Goal: Information Seeking & Learning: Learn about a topic

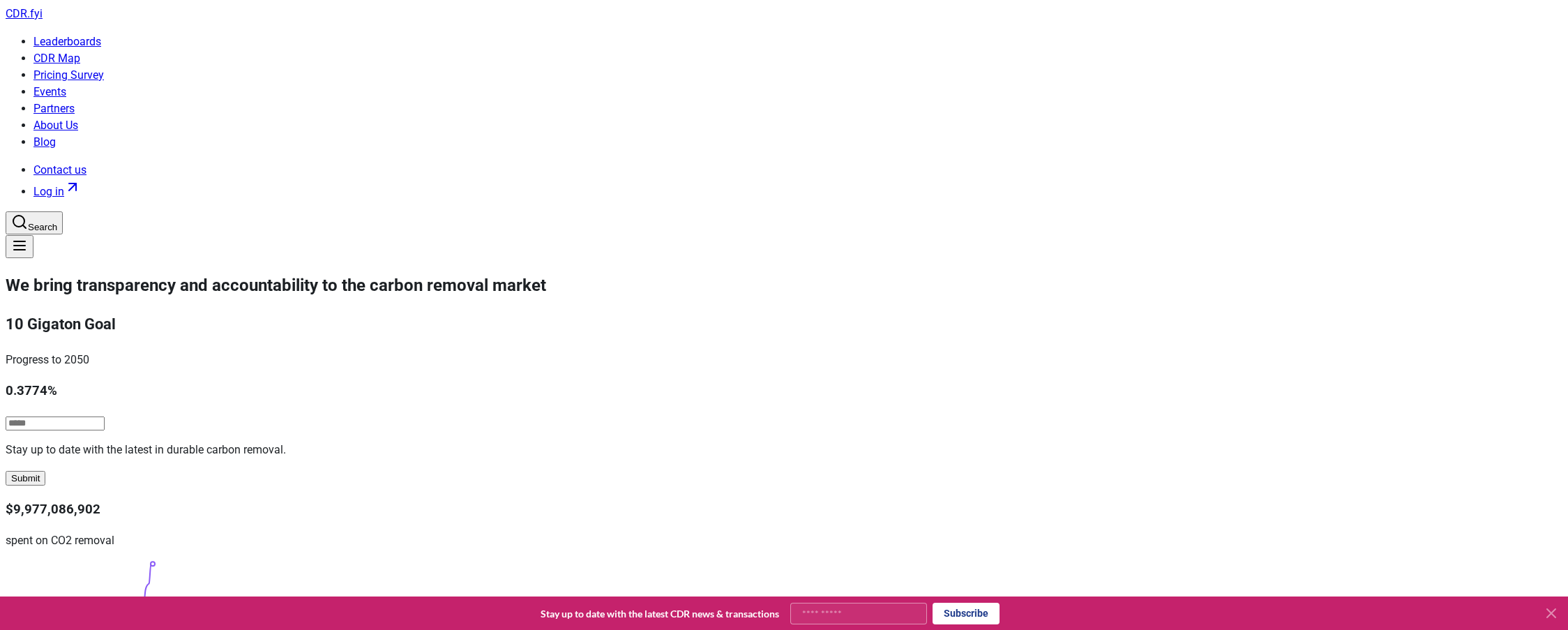
click at [104, 69] on link "Pricing Survey" at bounding box center [69, 75] width 70 height 13
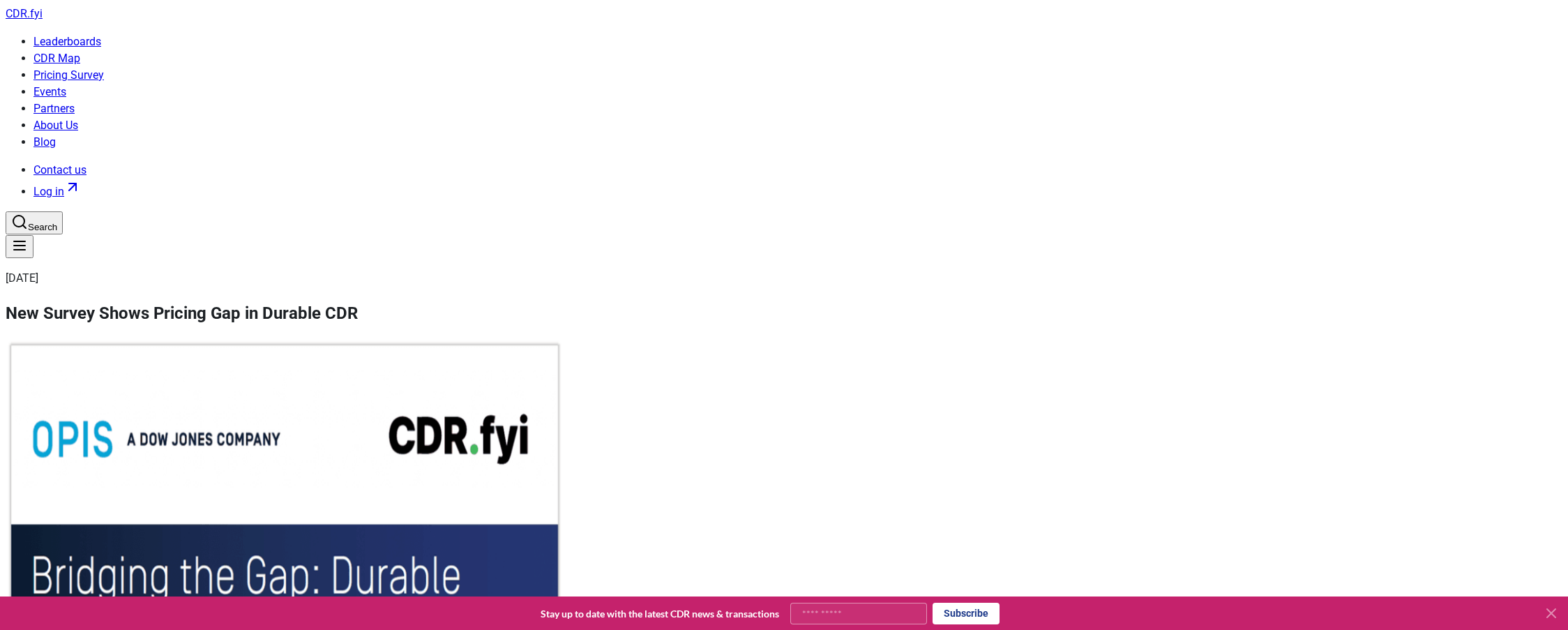
click at [80, 51] on link "CDR Map" at bounding box center [57, 58] width 46 height 13
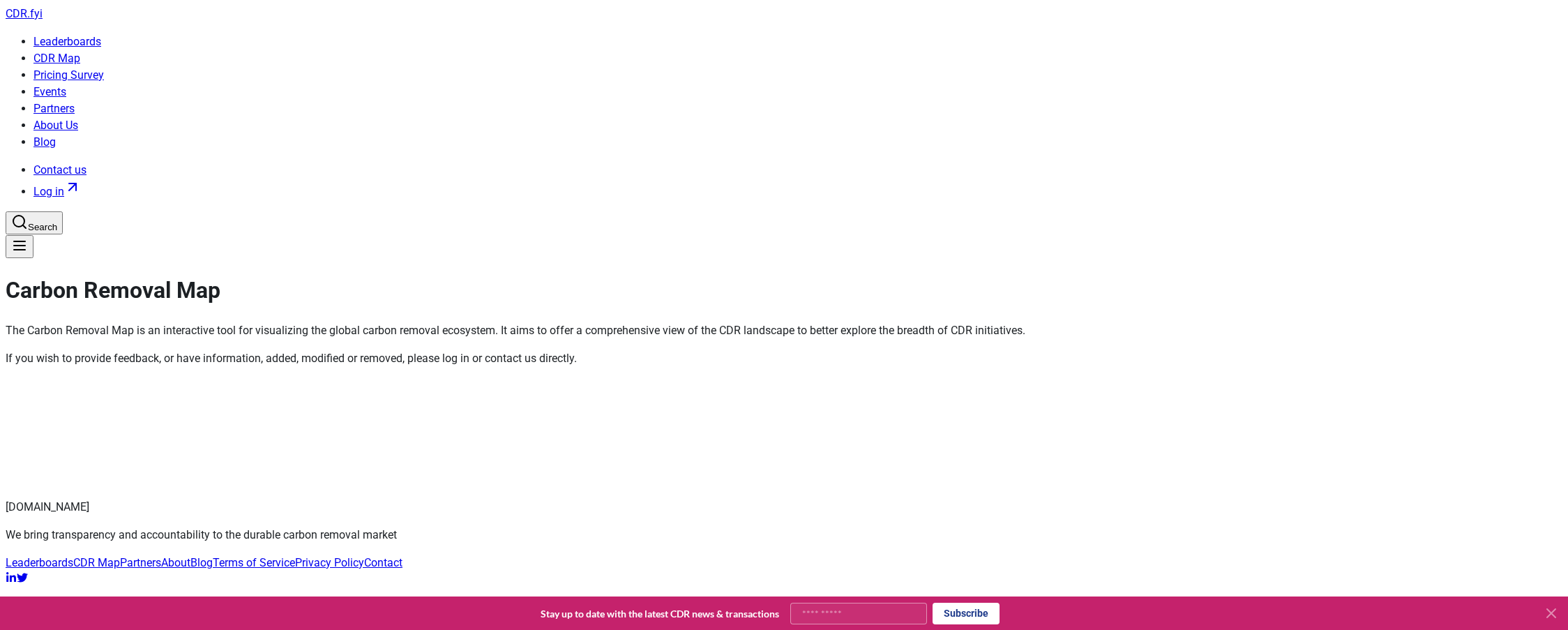
click at [101, 35] on link "Leaderboards" at bounding box center [67, 41] width 68 height 13
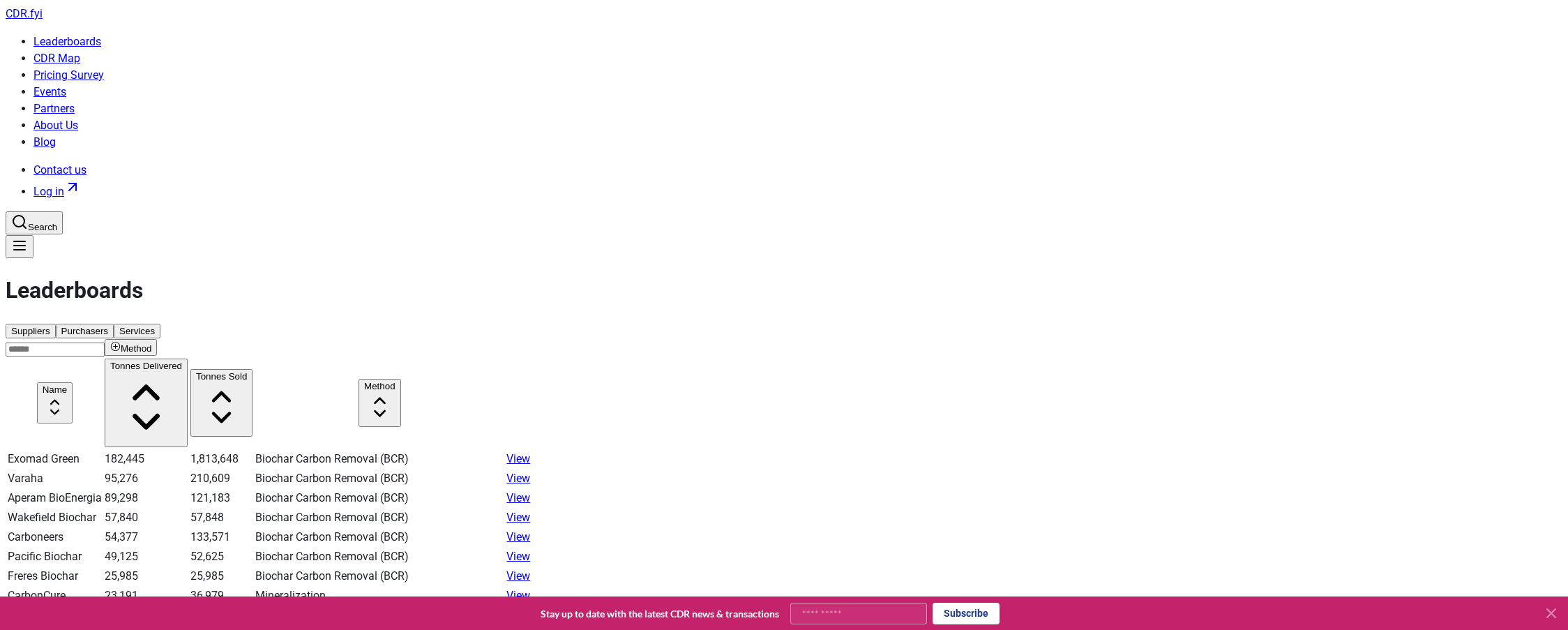
click at [113, 324] on button "Purchasers" at bounding box center [84, 330] width 58 height 15
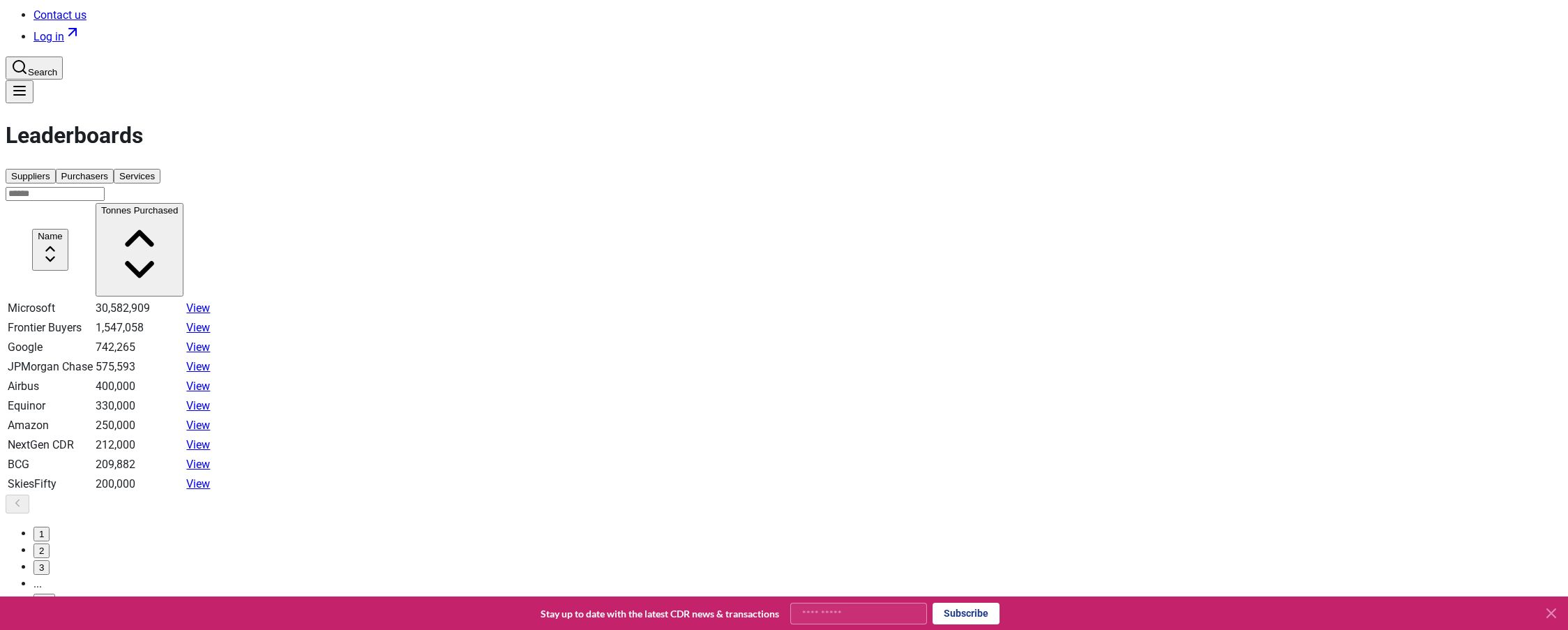
scroll to position [161, 0]
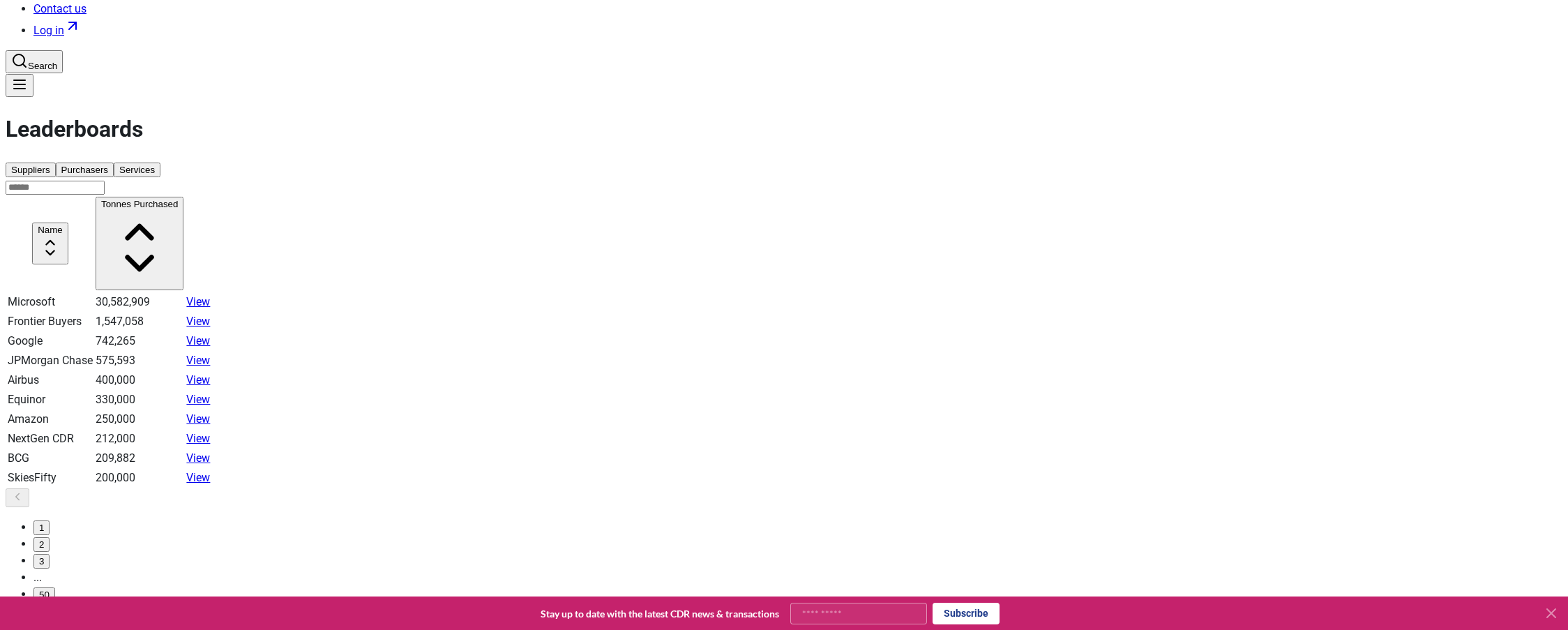
click at [50, 537] on button "2" at bounding box center [41, 544] width 16 height 15
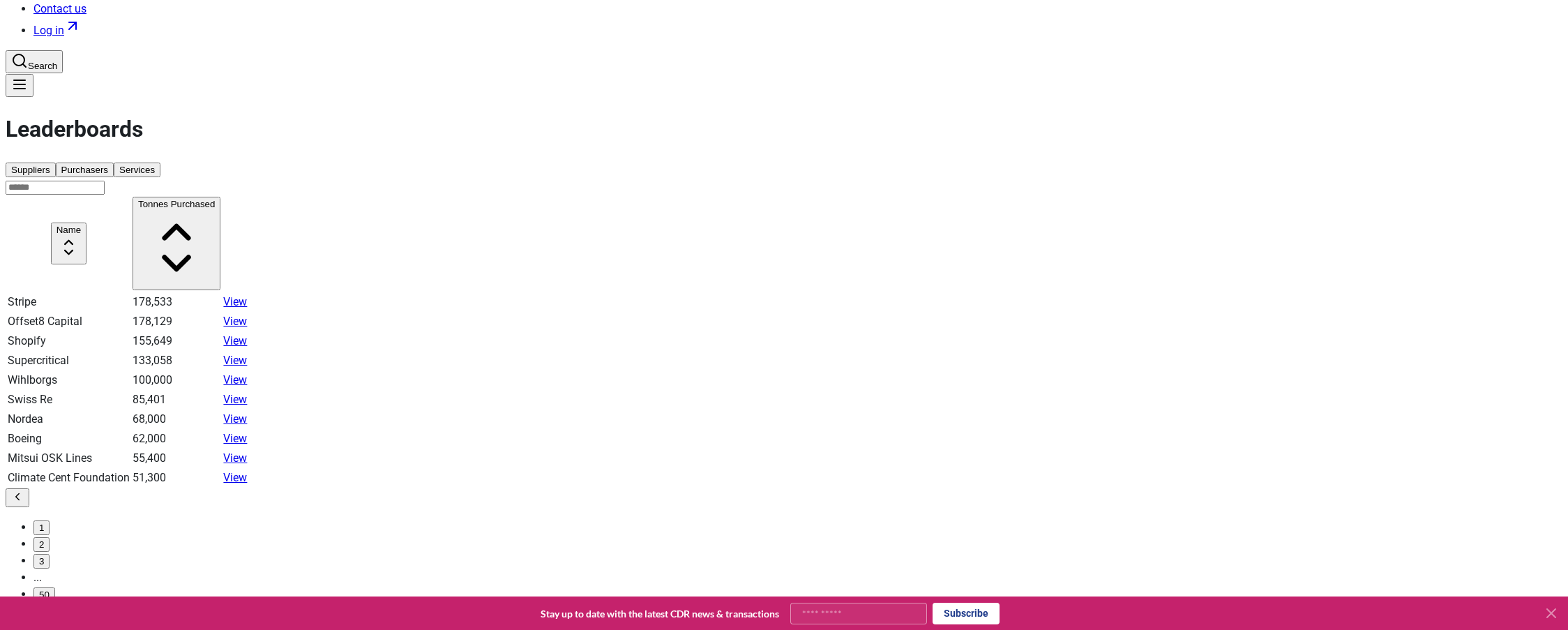
click at [247, 314] on link "View" at bounding box center [235, 320] width 24 height 13
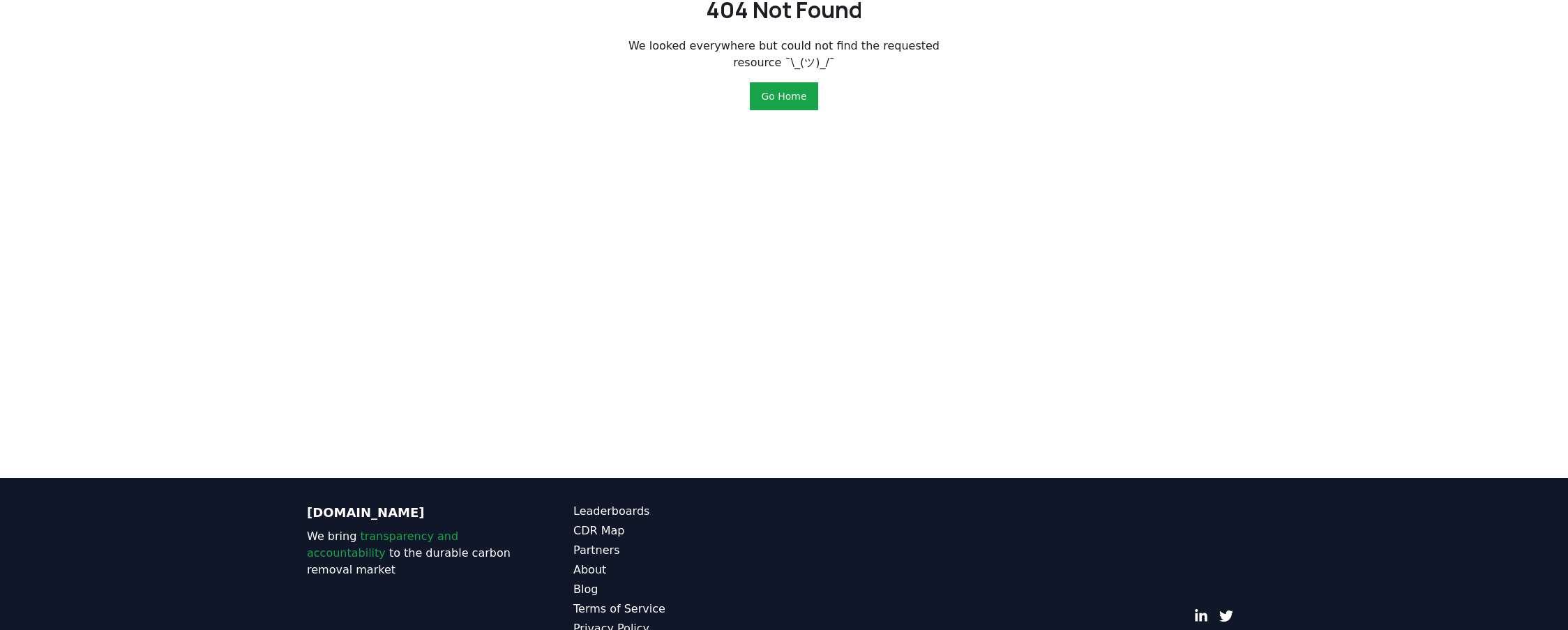
scroll to position [366, 0]
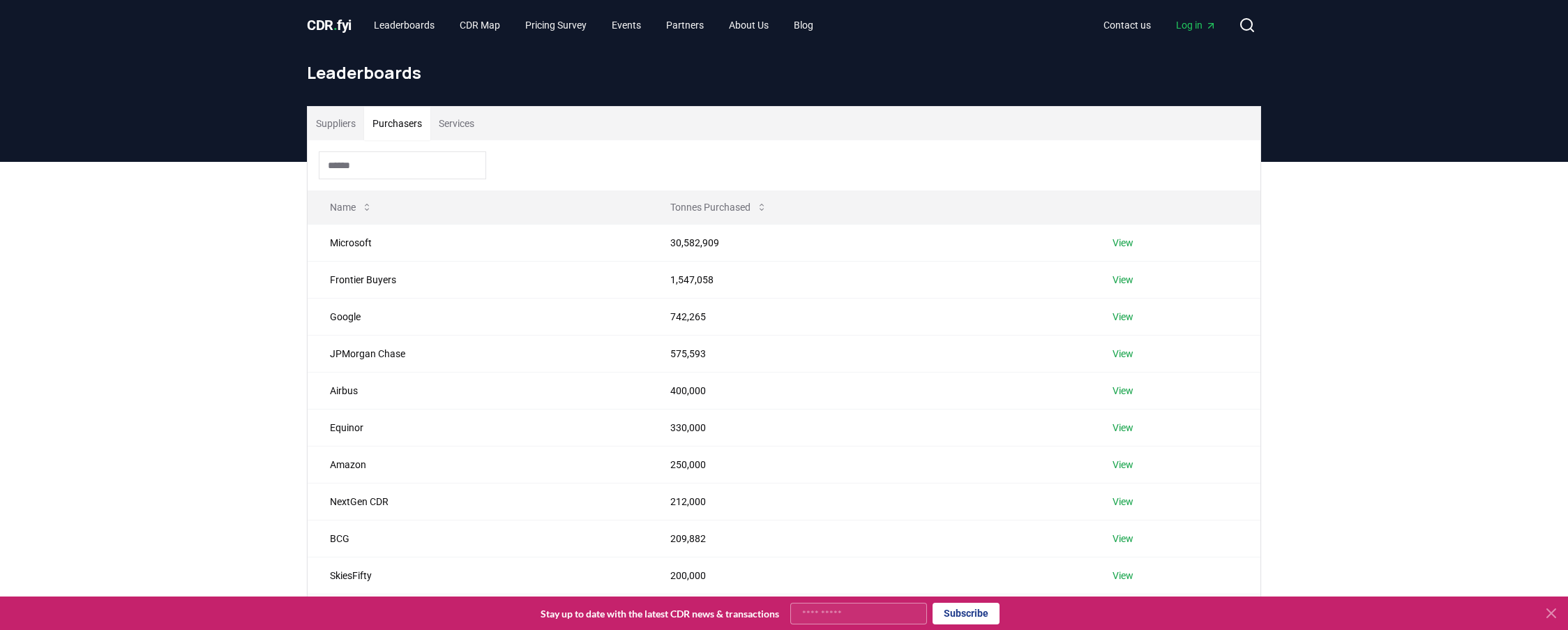
click at [410, 130] on button "Purchasers" at bounding box center [397, 123] width 66 height 33
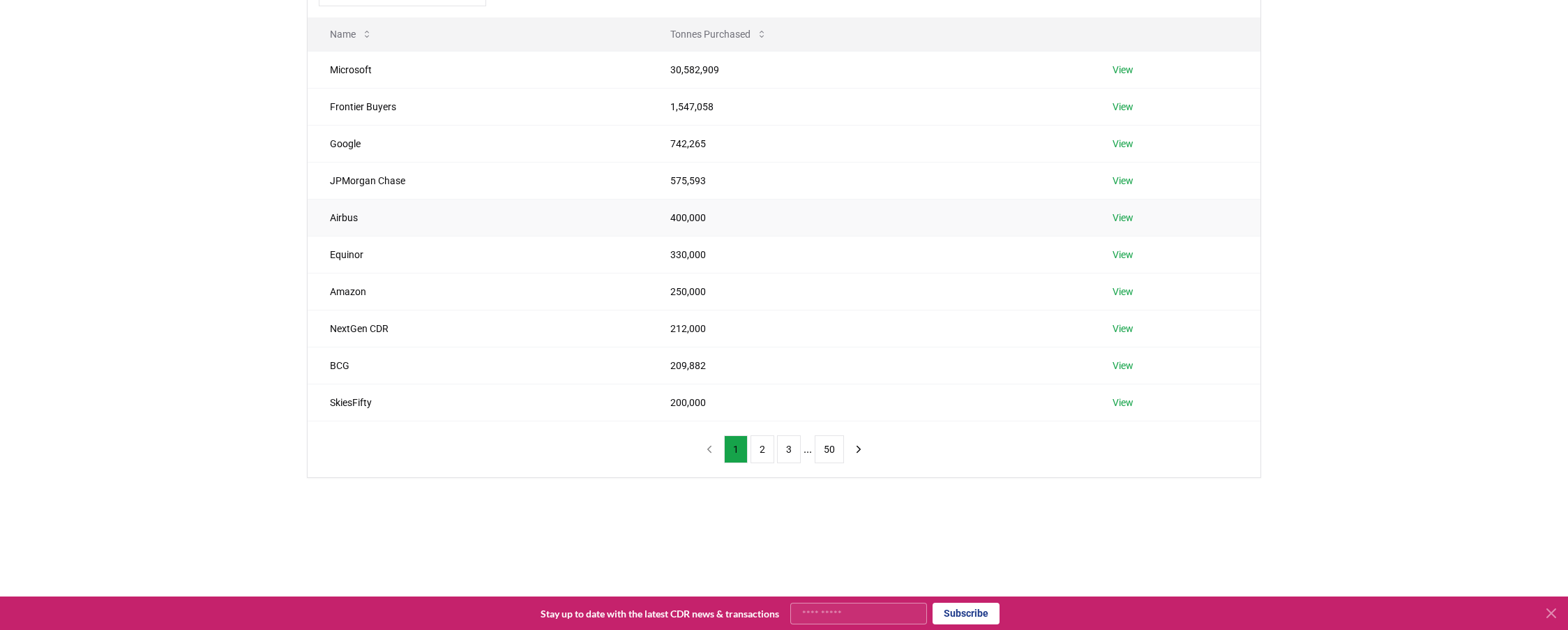
scroll to position [180, 0]
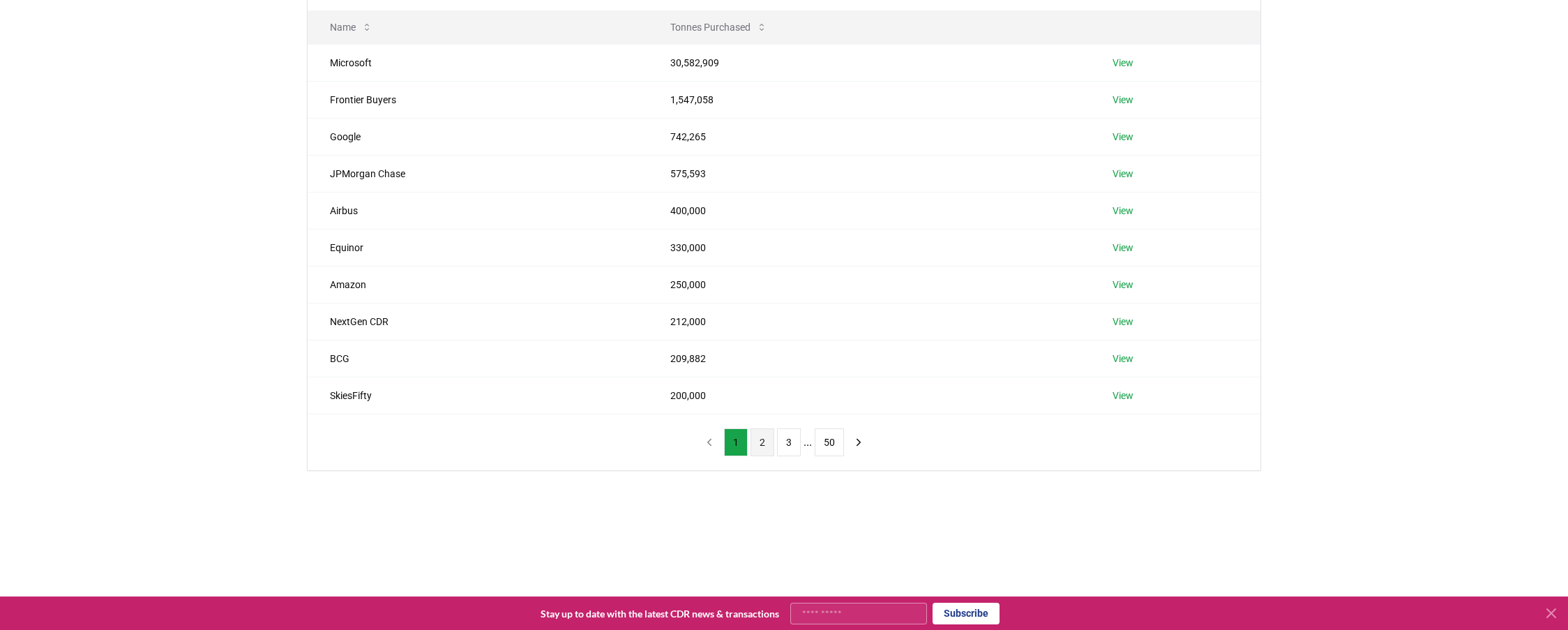
click at [753, 438] on button "2" at bounding box center [763, 442] width 24 height 27
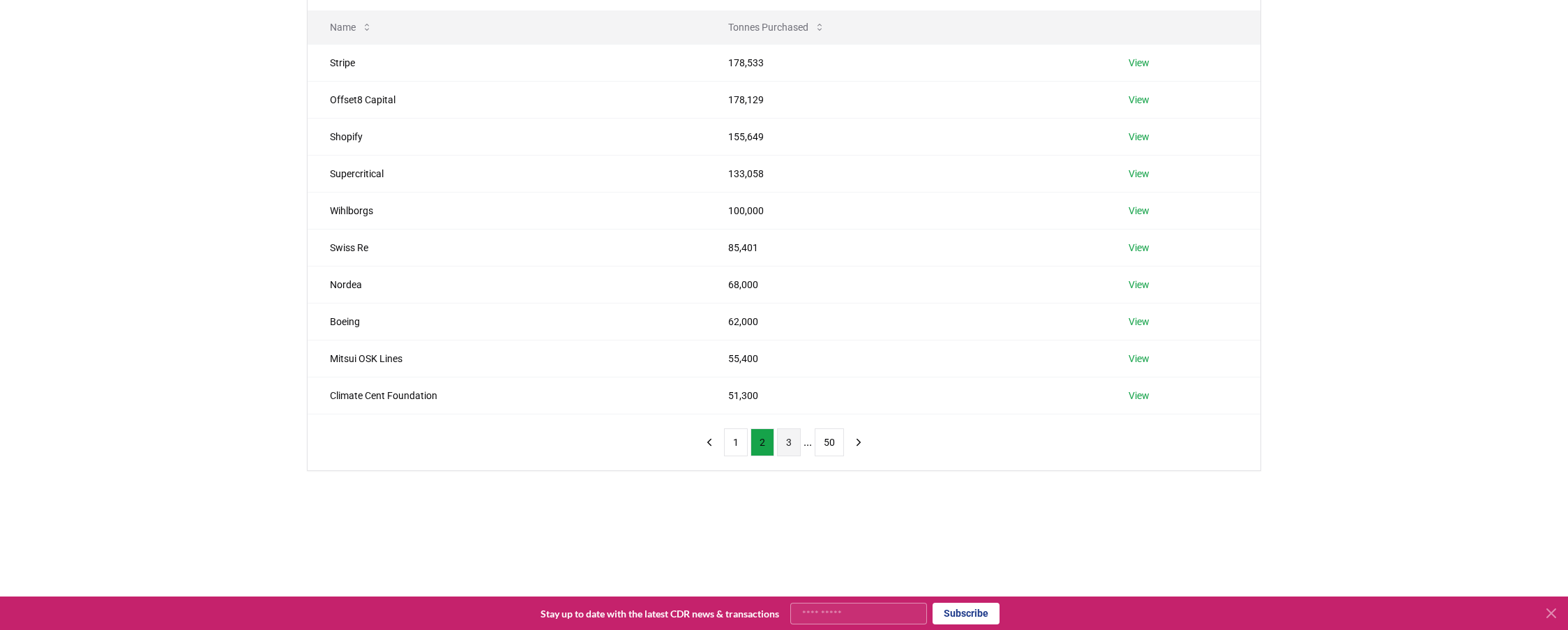
click at [789, 446] on button "3" at bounding box center [789, 442] width 24 height 27
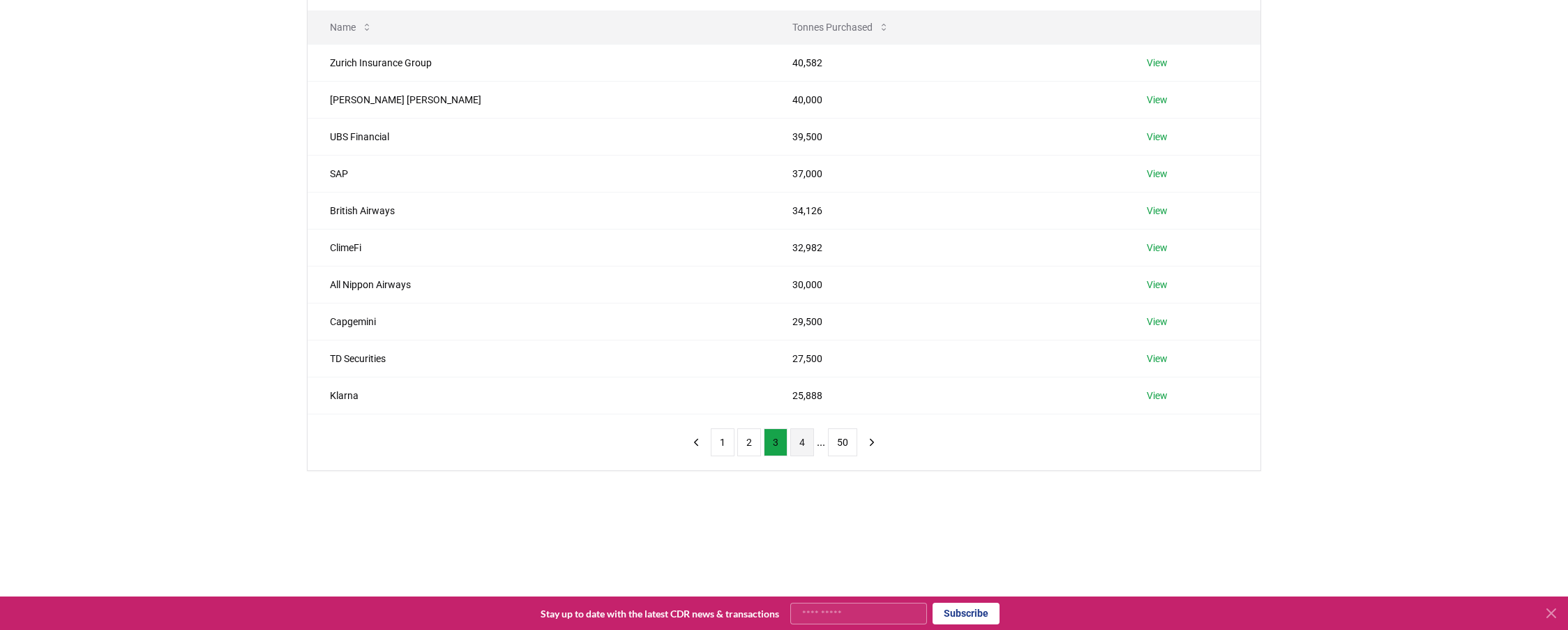
click at [807, 438] on button "4" at bounding box center [802, 442] width 24 height 27
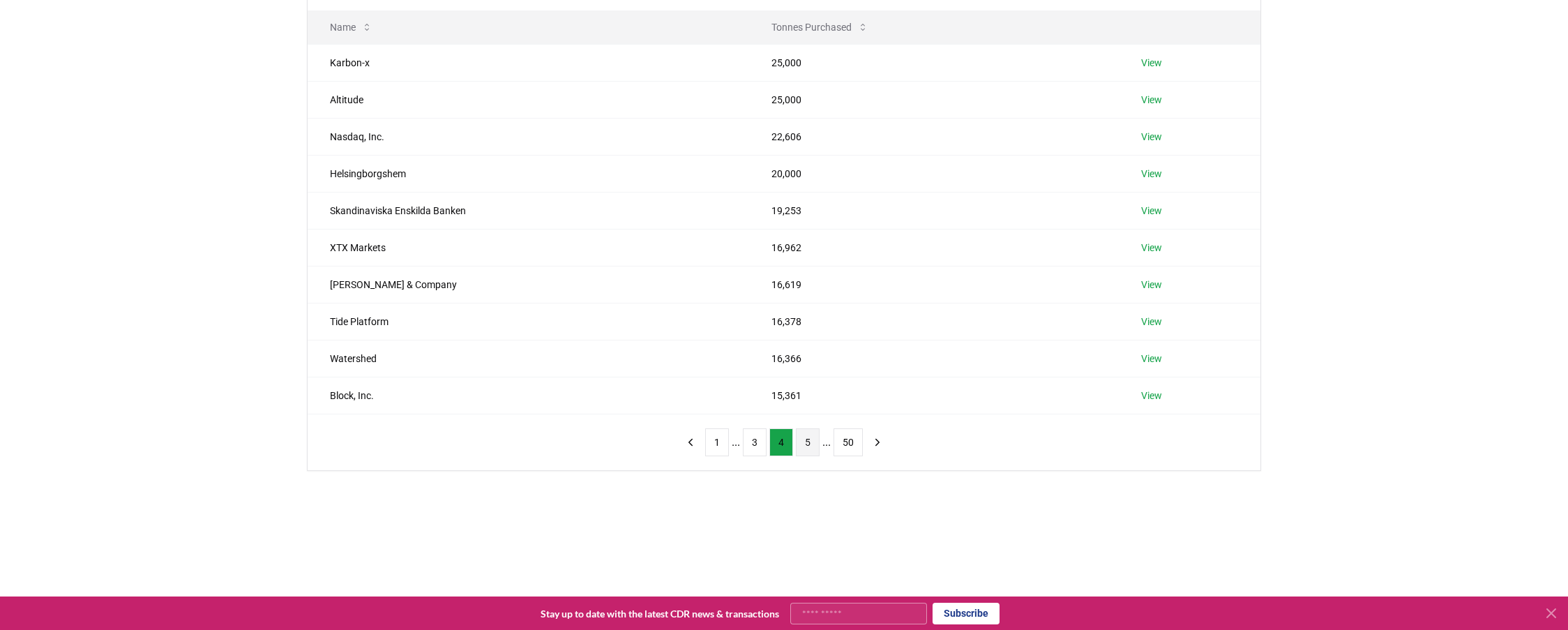
click at [808, 437] on button "5" at bounding box center [808, 442] width 24 height 27
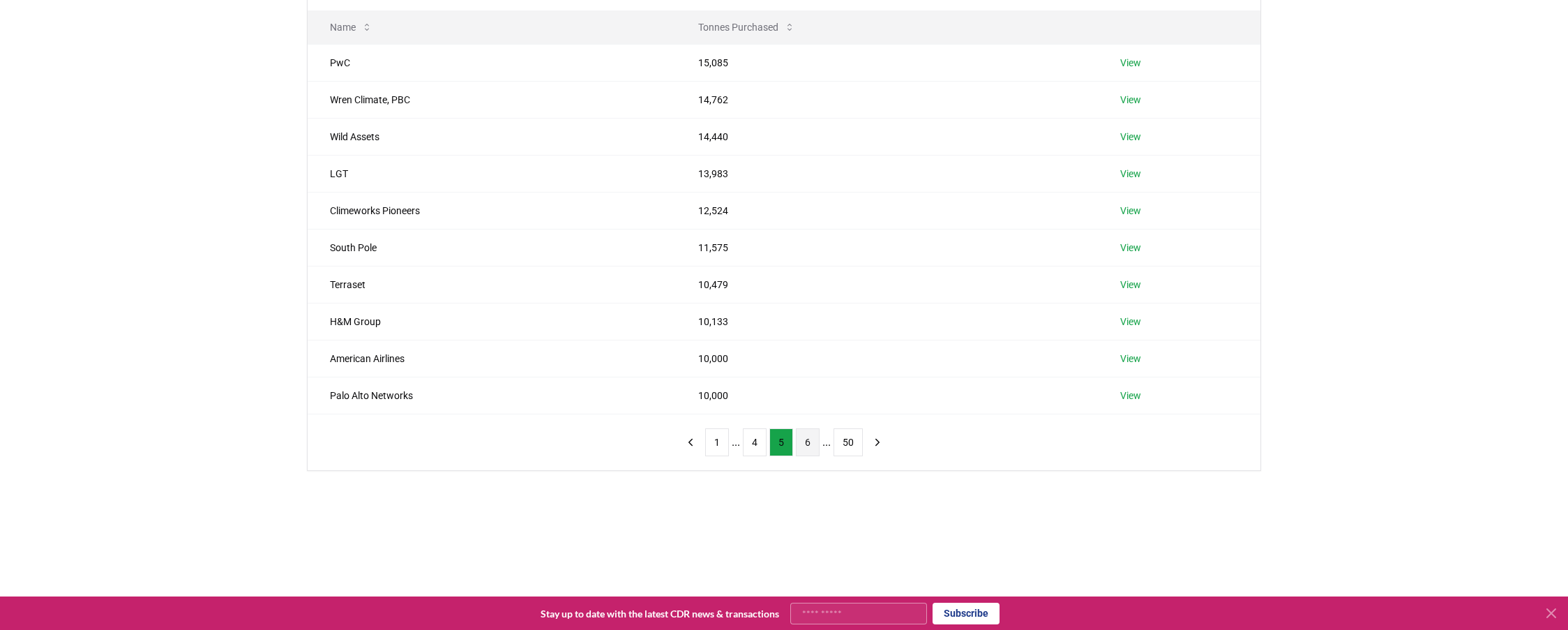
click at [805, 432] on button "6" at bounding box center [808, 442] width 24 height 27
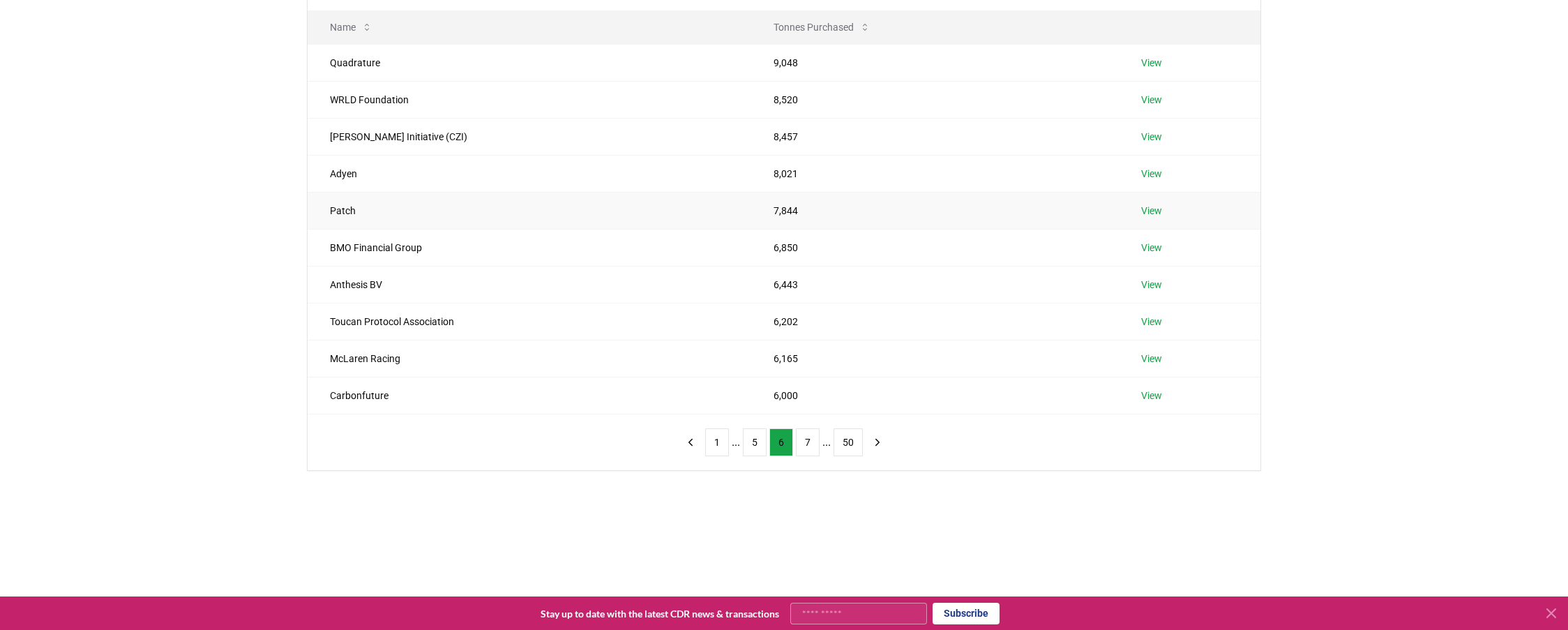
click at [1158, 214] on link "View" at bounding box center [1152, 210] width 21 height 14
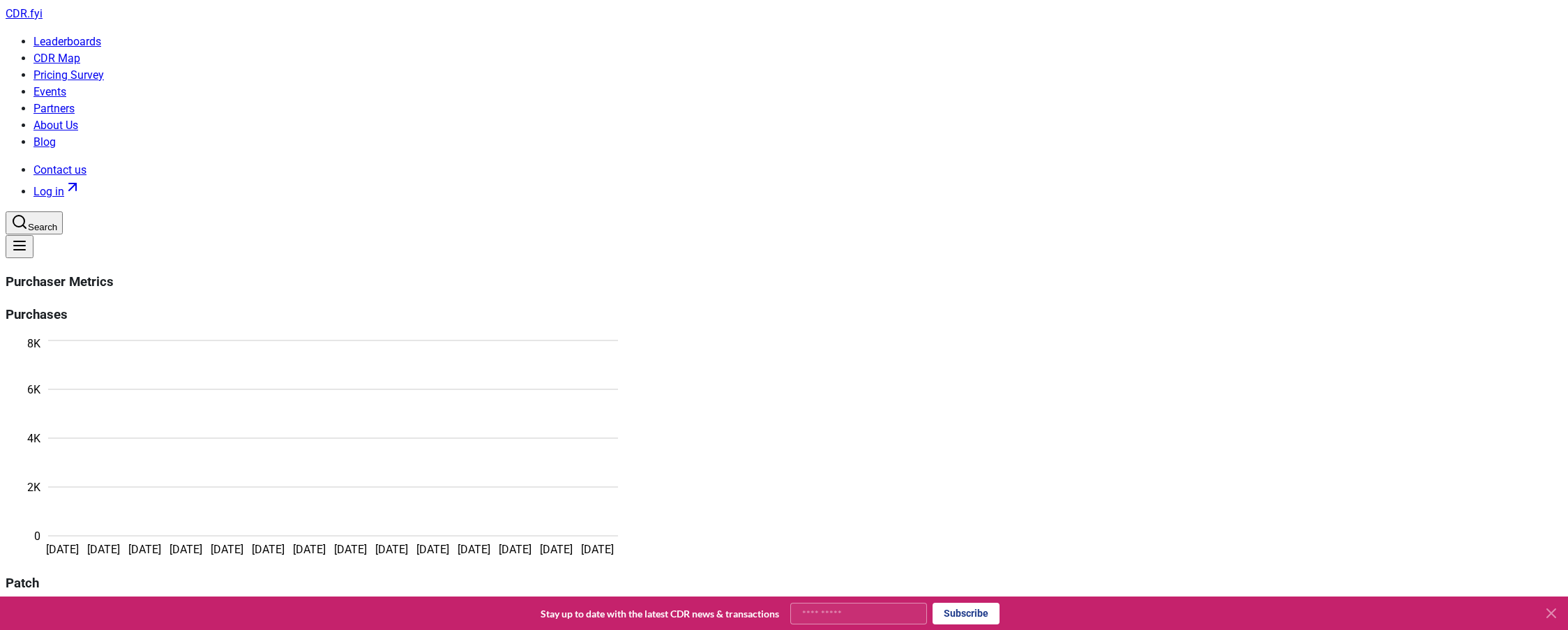
click at [80, 51] on link "CDR Map" at bounding box center [57, 58] width 46 height 13
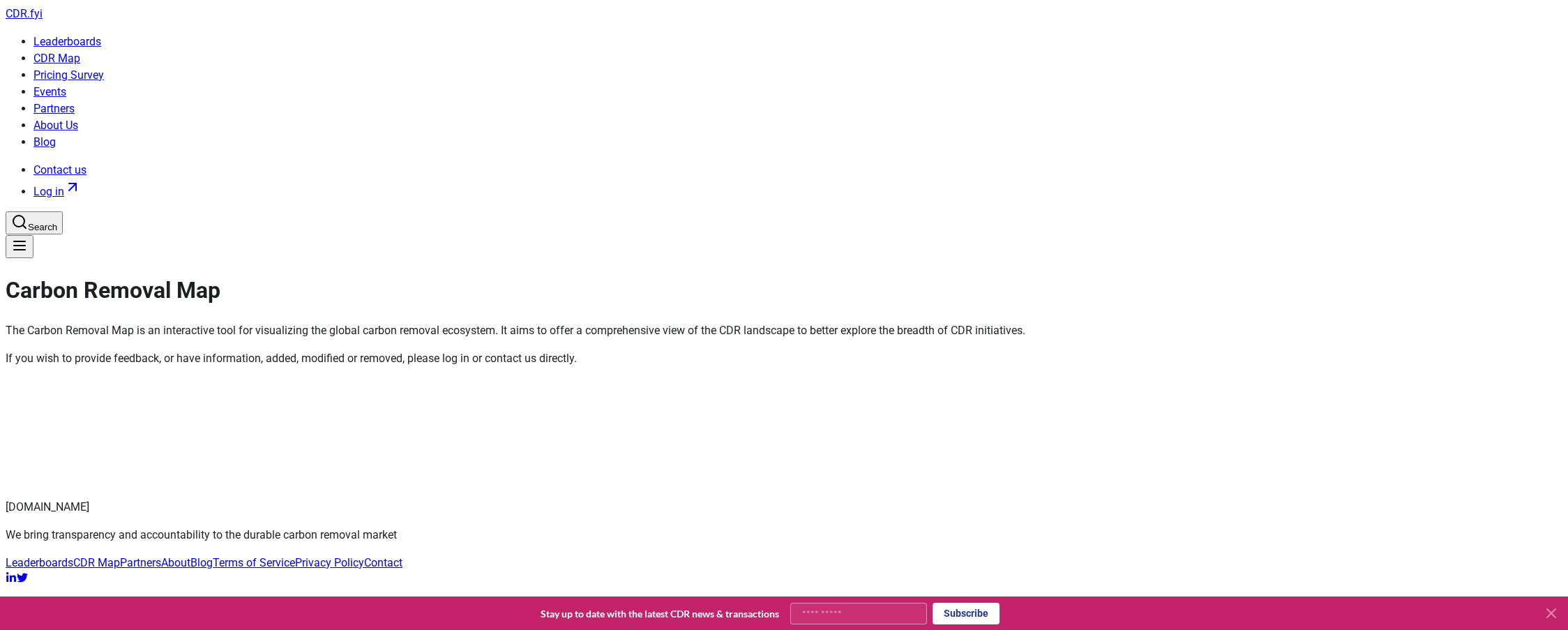
scroll to position [410, 0]
click at [836, 411] on div at bounding box center [783, 430] width 1557 height 110
click at [1319, 375] on div at bounding box center [783, 430] width 1557 height 110
